Goal: Task Accomplishment & Management: Use online tool/utility

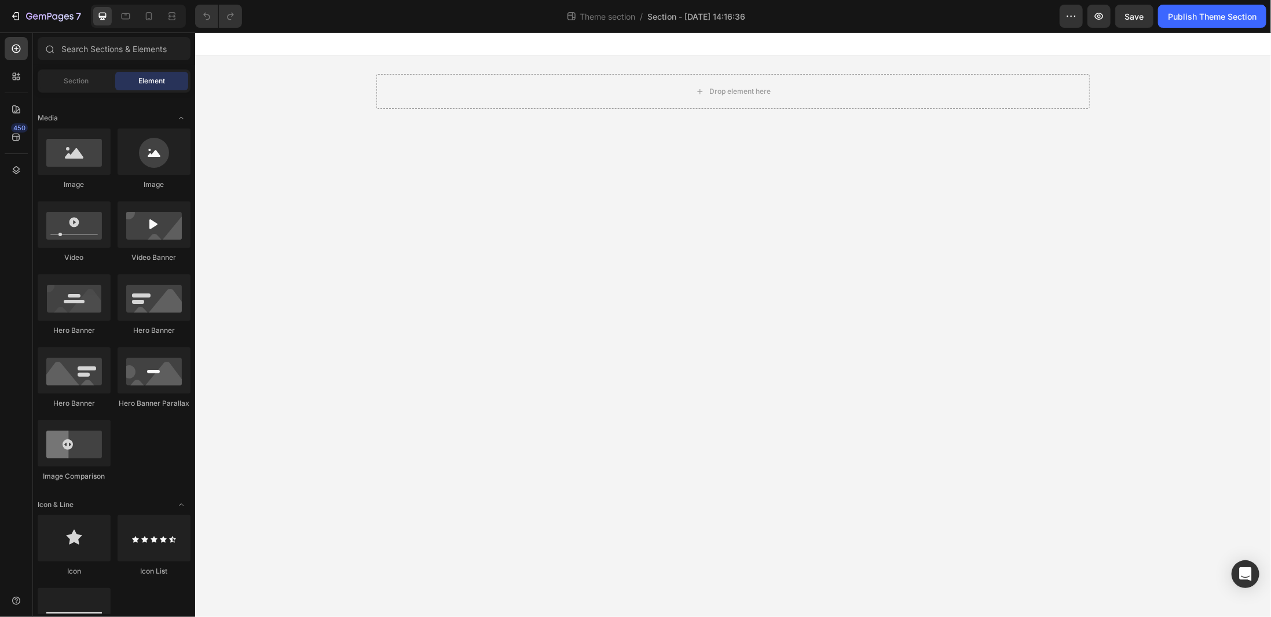
scroll to position [116, 0]
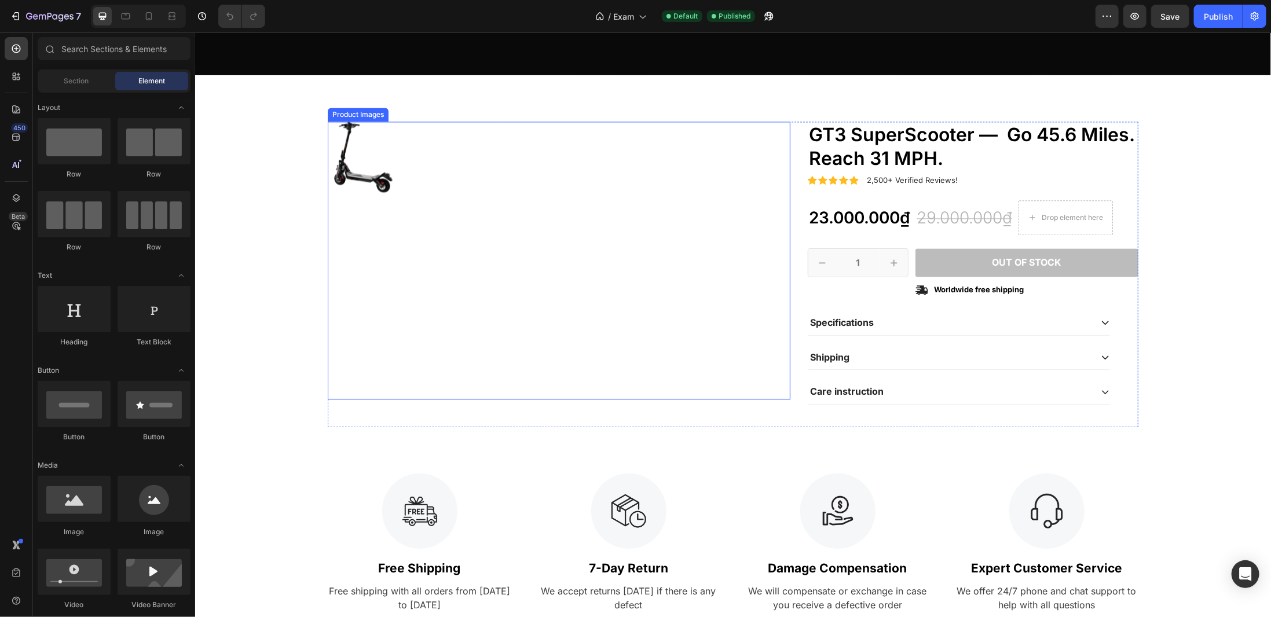
scroll to position [1563, 0]
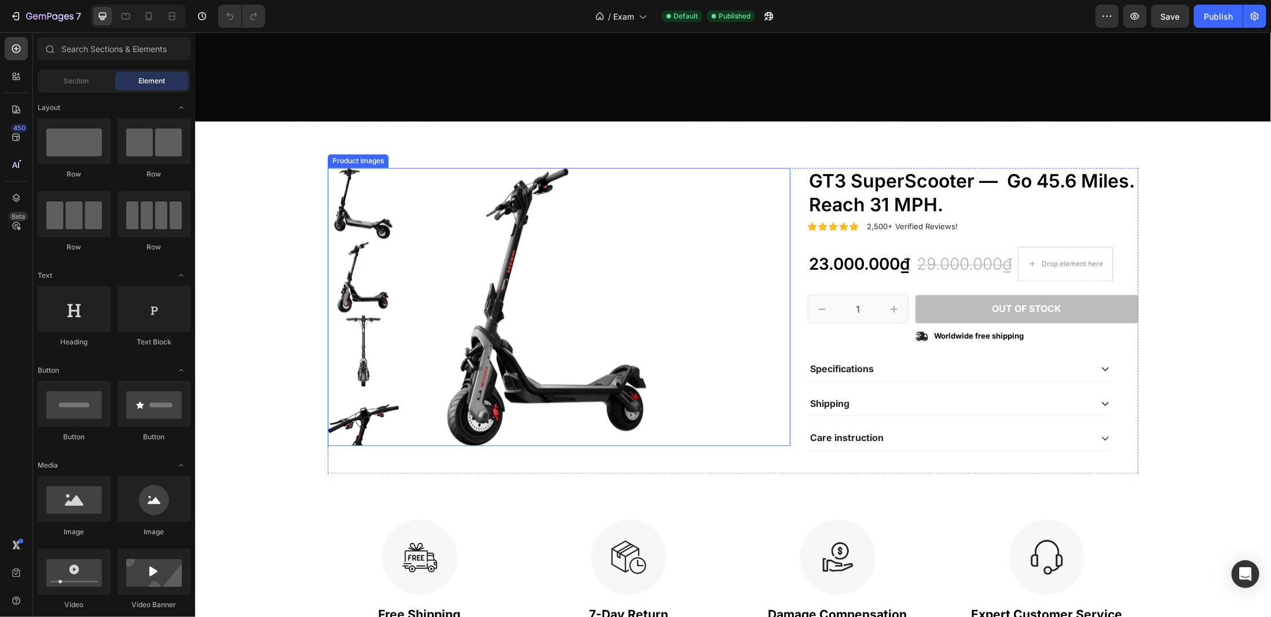
click at [477, 322] on img at bounding box center [547, 306] width 278 height 278
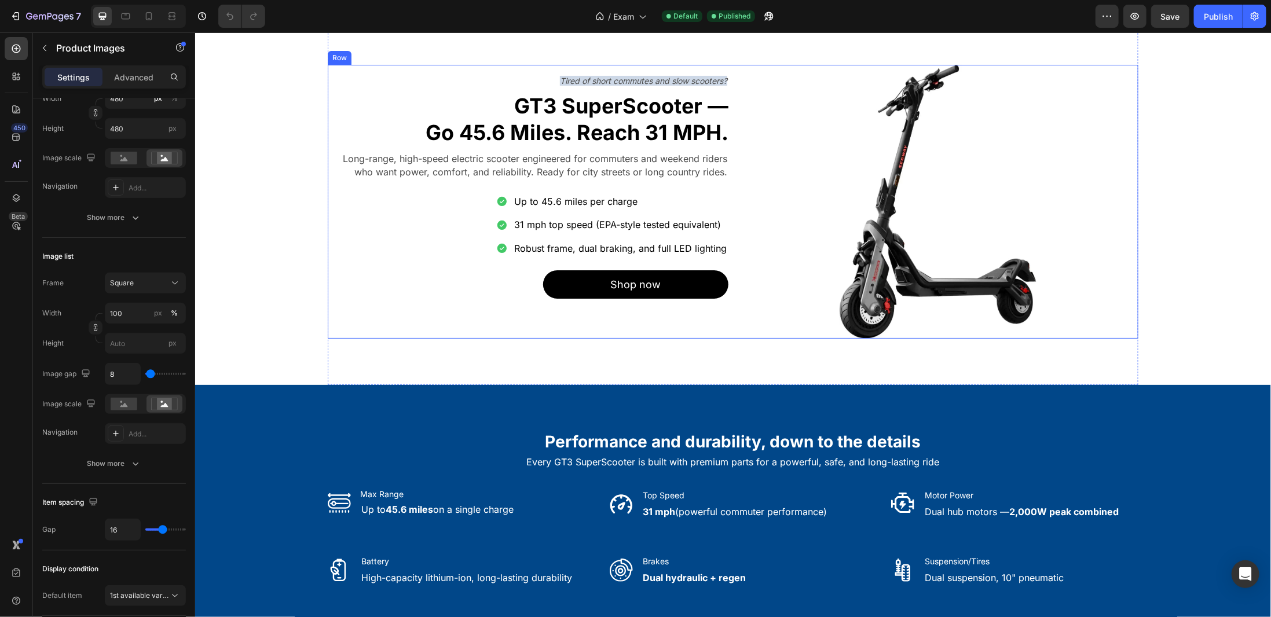
scroll to position [0, 0]
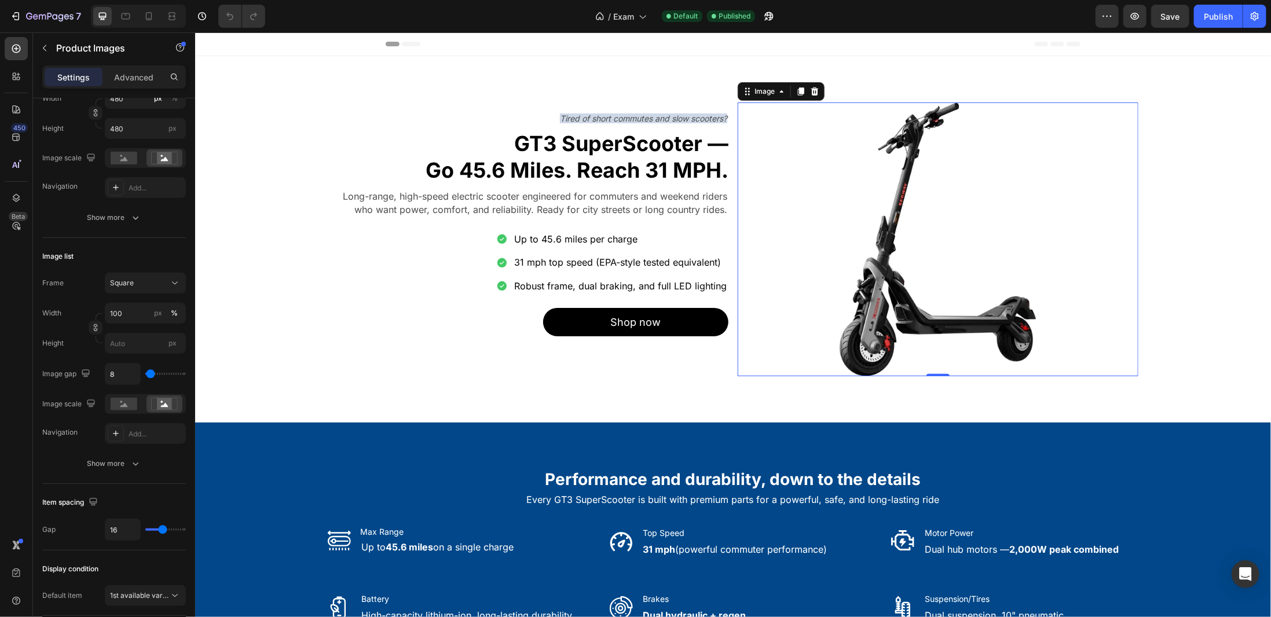
click at [977, 244] on img at bounding box center [938, 239] width 274 height 274
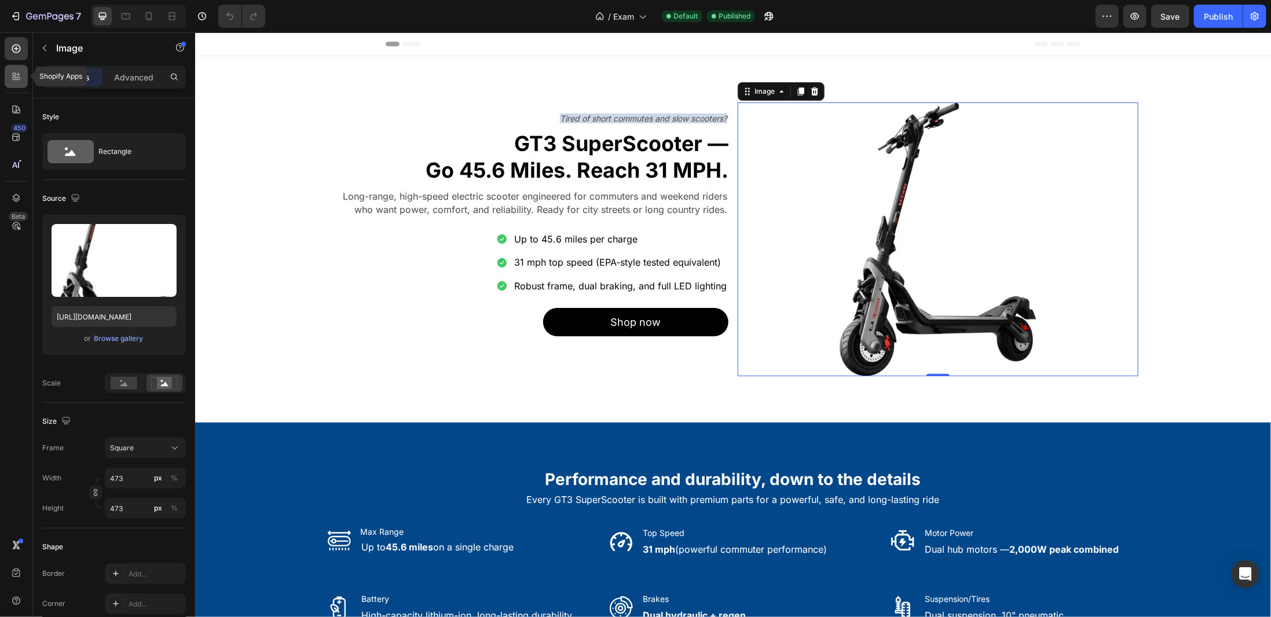
click at [19, 80] on icon at bounding box center [18, 78] width 3 height 3
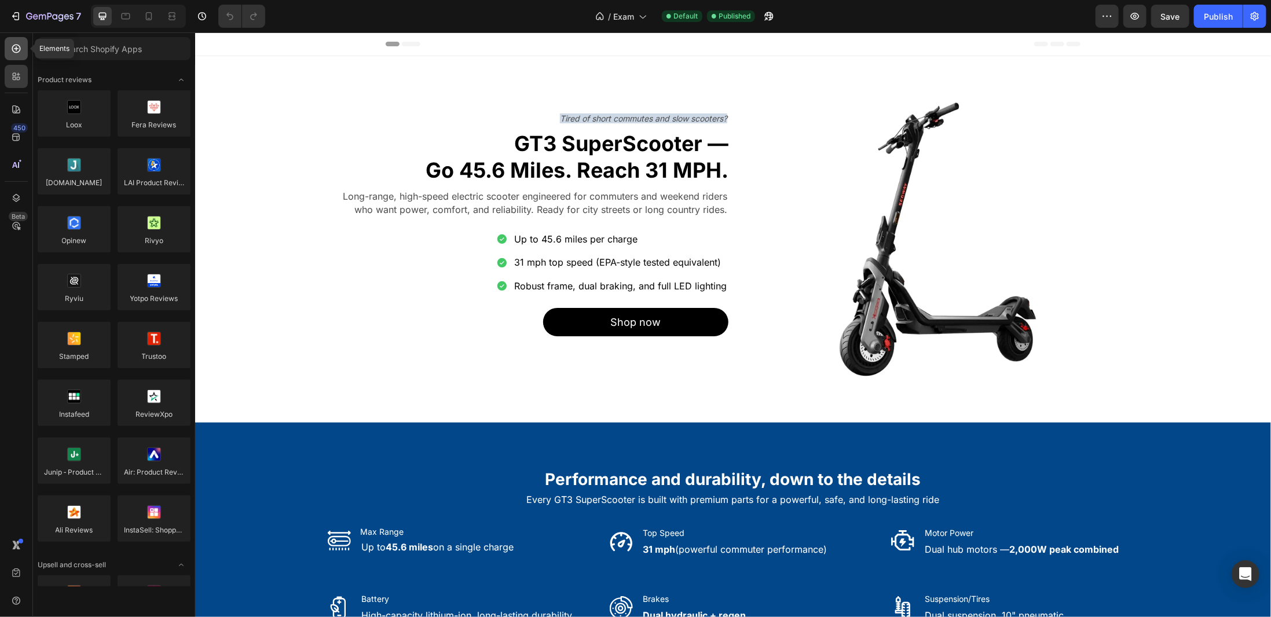
click at [18, 55] on div at bounding box center [16, 48] width 23 height 23
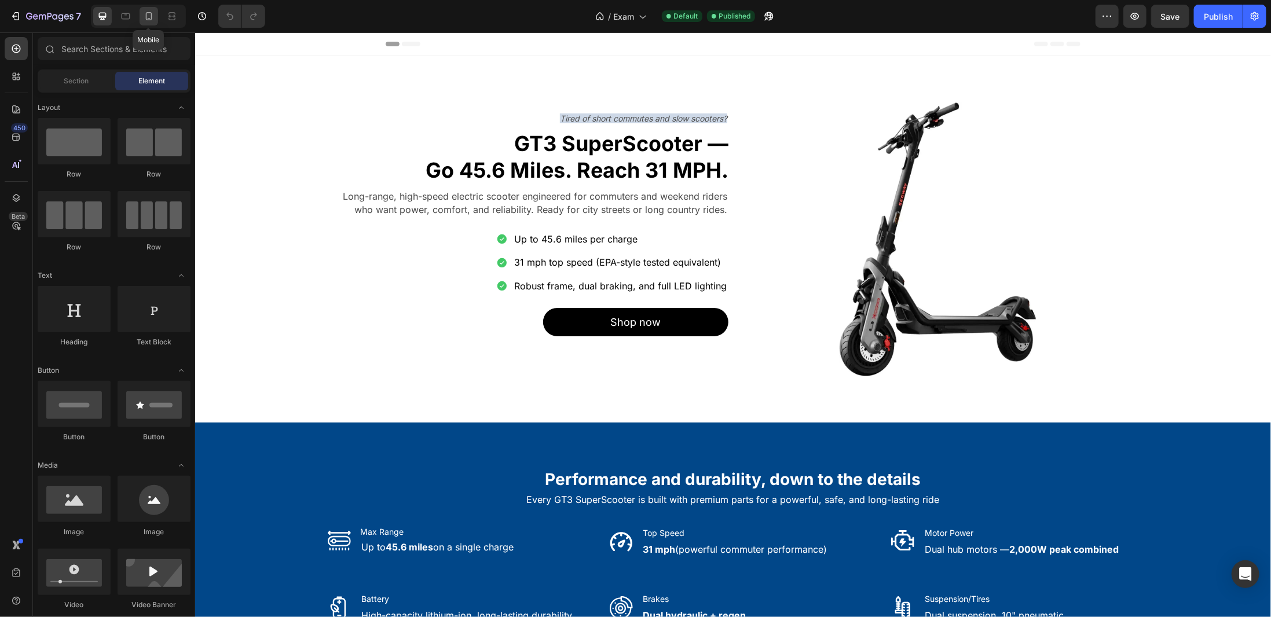
click at [146, 15] on icon at bounding box center [149, 16] width 6 height 8
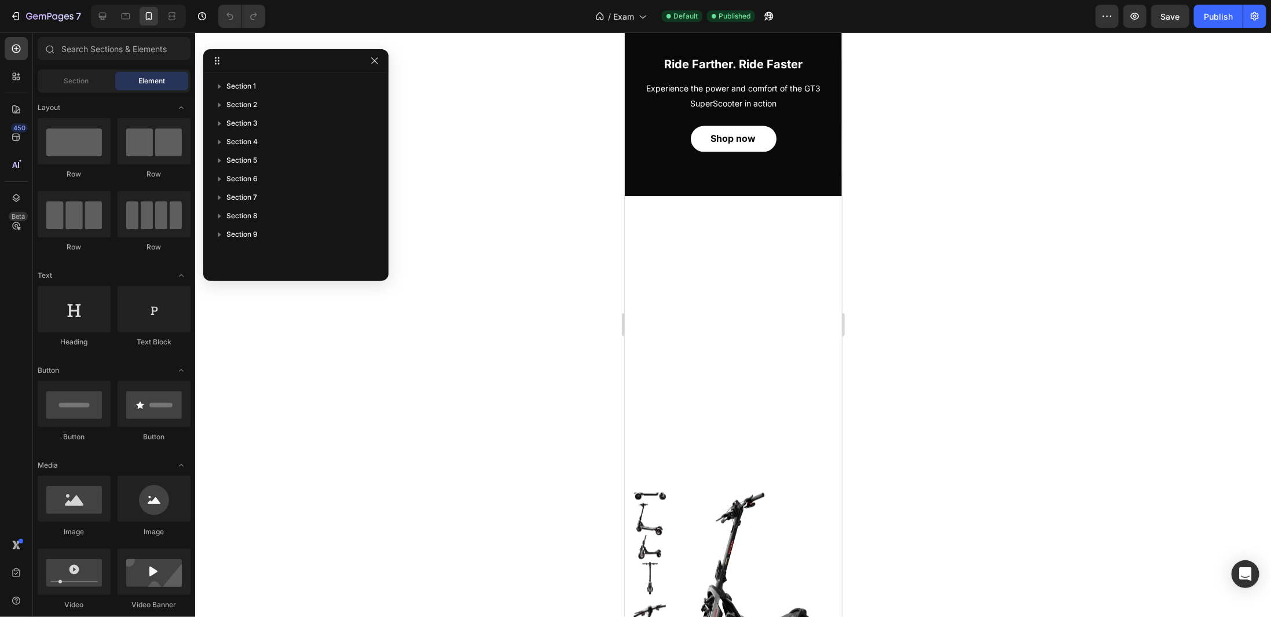
scroll to position [1505, 0]
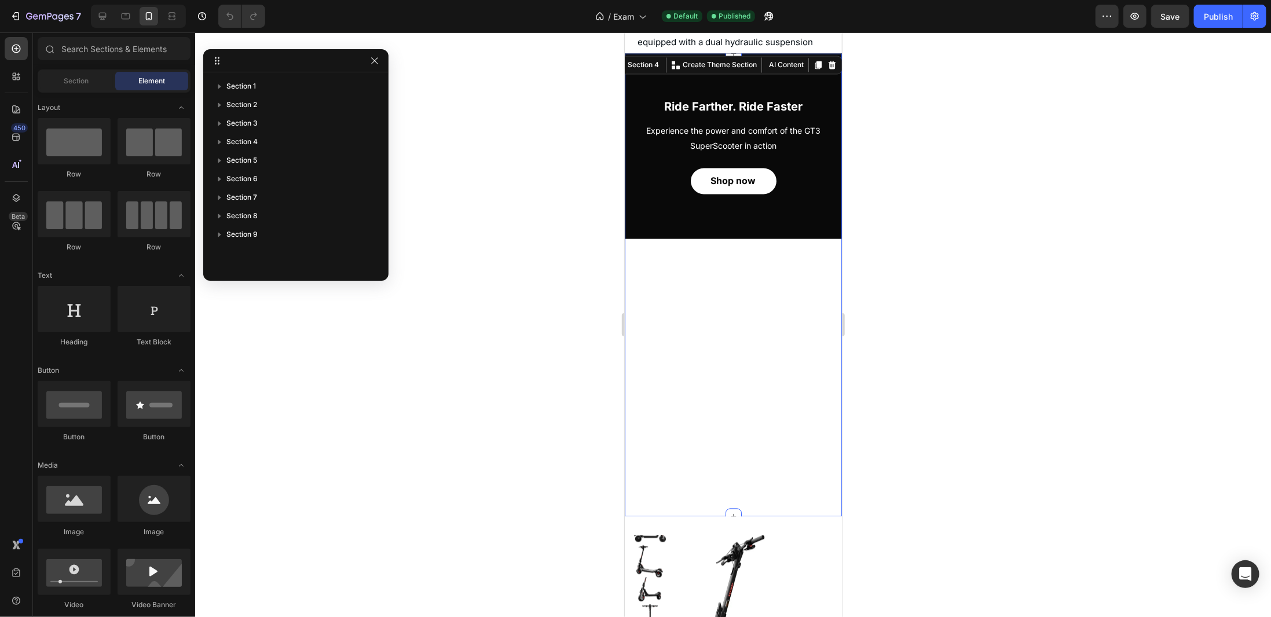
click at [710, 353] on div "Ride Farther. Ride Faster Heading Experience the power and comfort of the GT3 S…" at bounding box center [732, 284] width 217 height 463
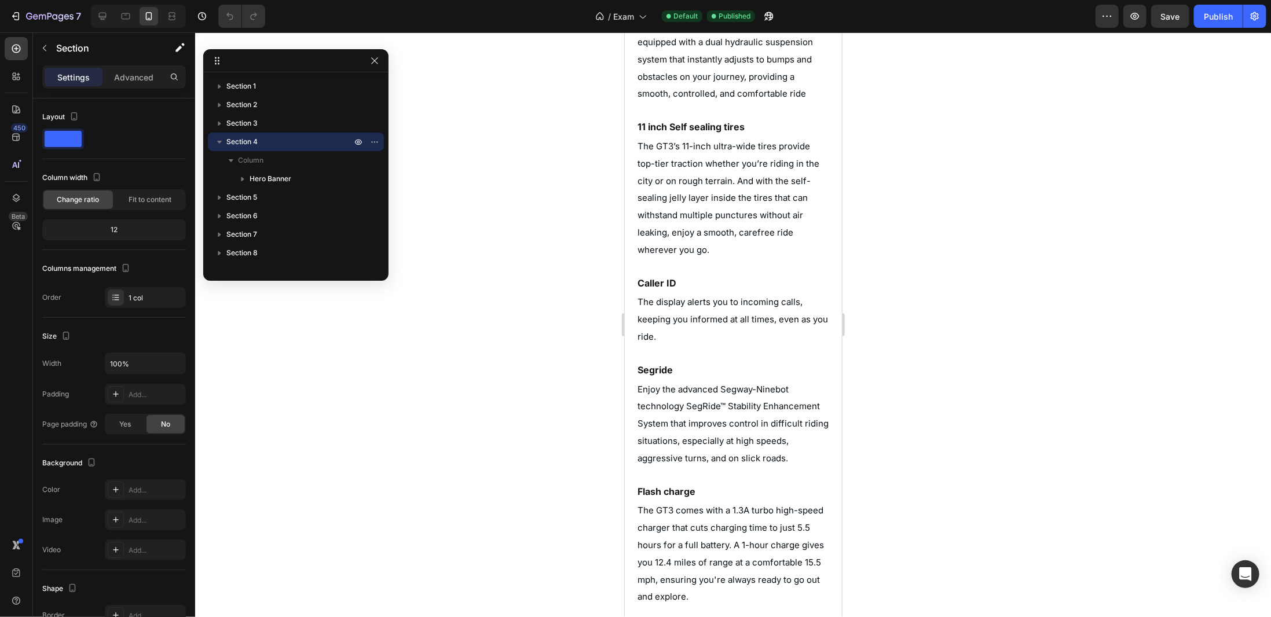
click at [547, 329] on div at bounding box center [733, 324] width 1076 height 585
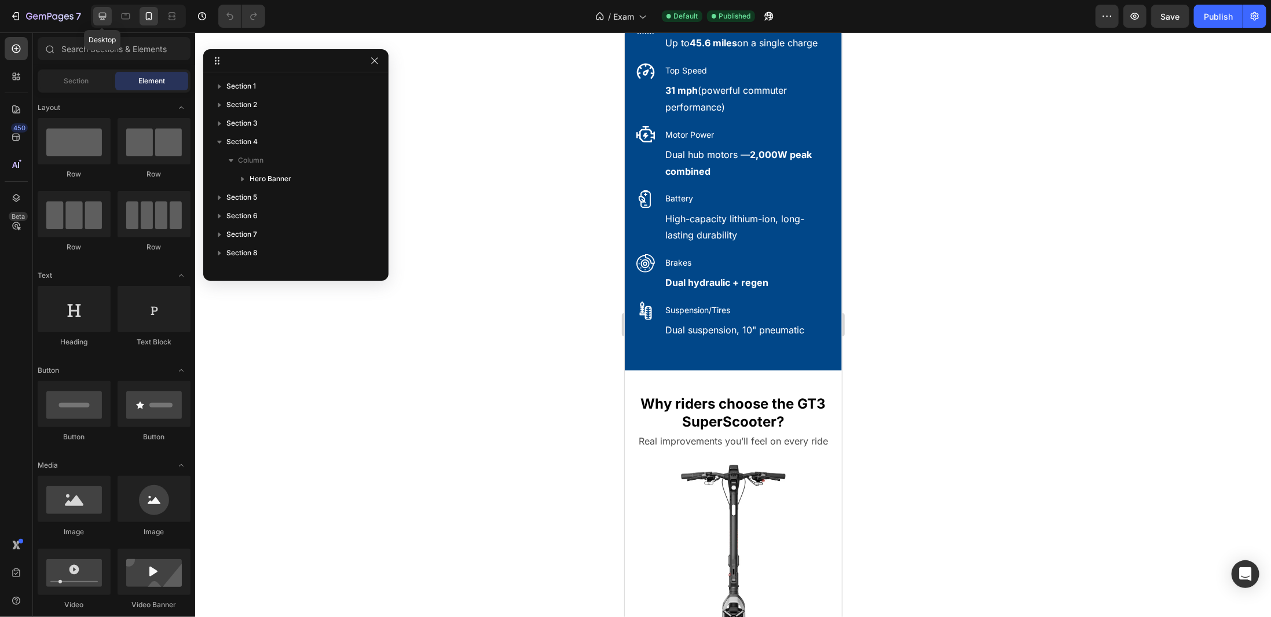
click at [100, 16] on icon at bounding box center [103, 16] width 12 height 12
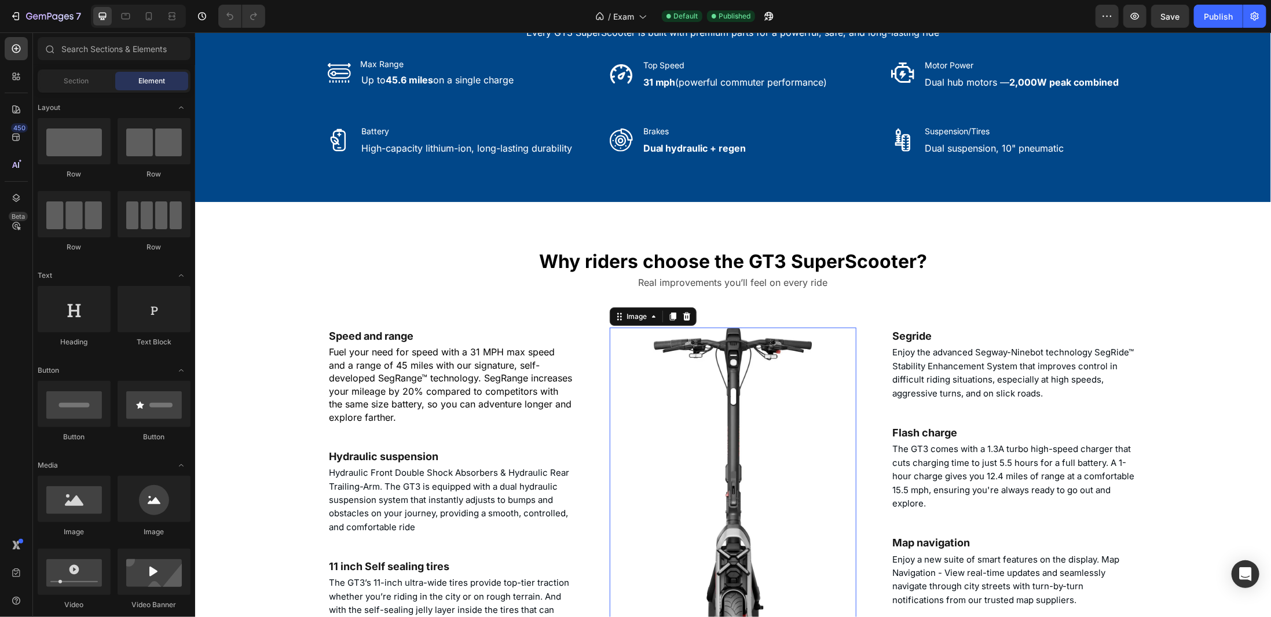
drag, startPoint x: 699, startPoint y: 443, endPoint x: 1021, endPoint y: 199, distance: 404.5
click at [702, 441] on img at bounding box center [732, 491] width 247 height 329
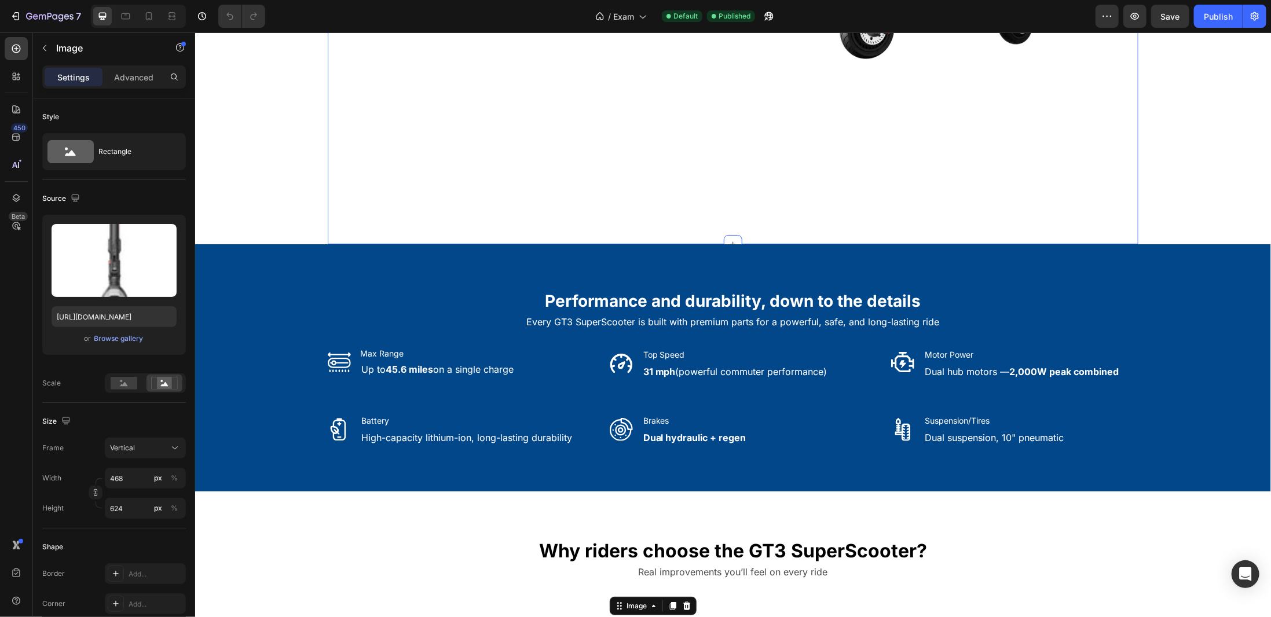
scroll to position [86, 0]
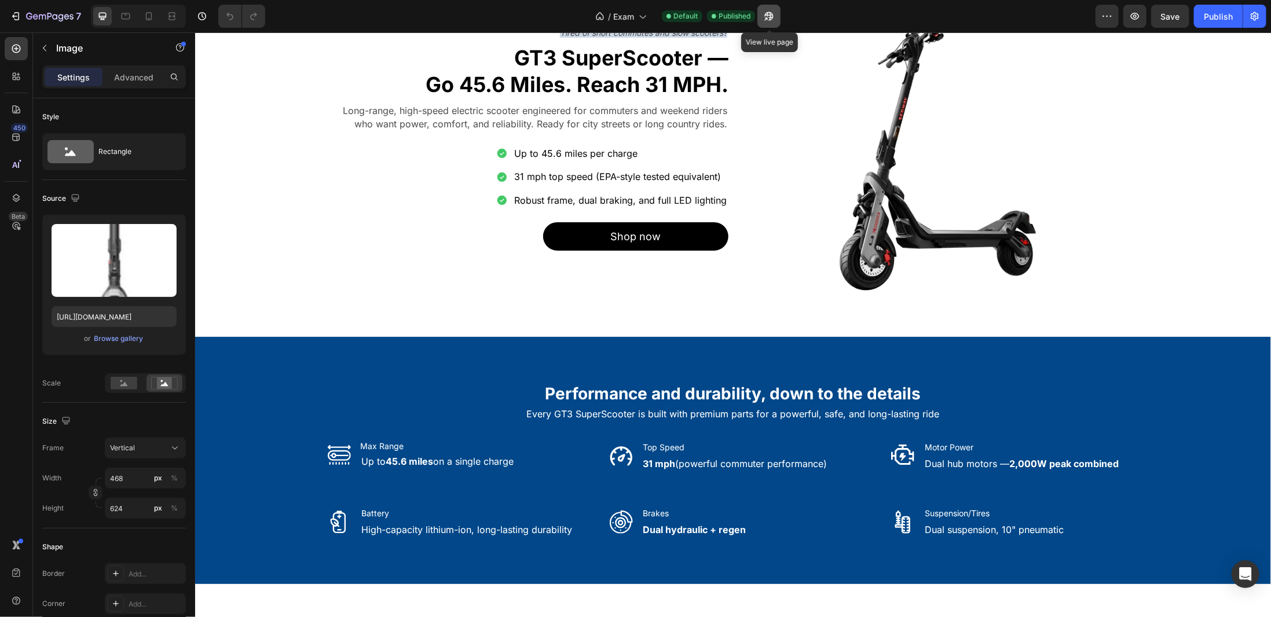
click at [771, 17] on icon "button" at bounding box center [769, 16] width 9 height 9
